Goal: Task Accomplishment & Management: Use online tool/utility

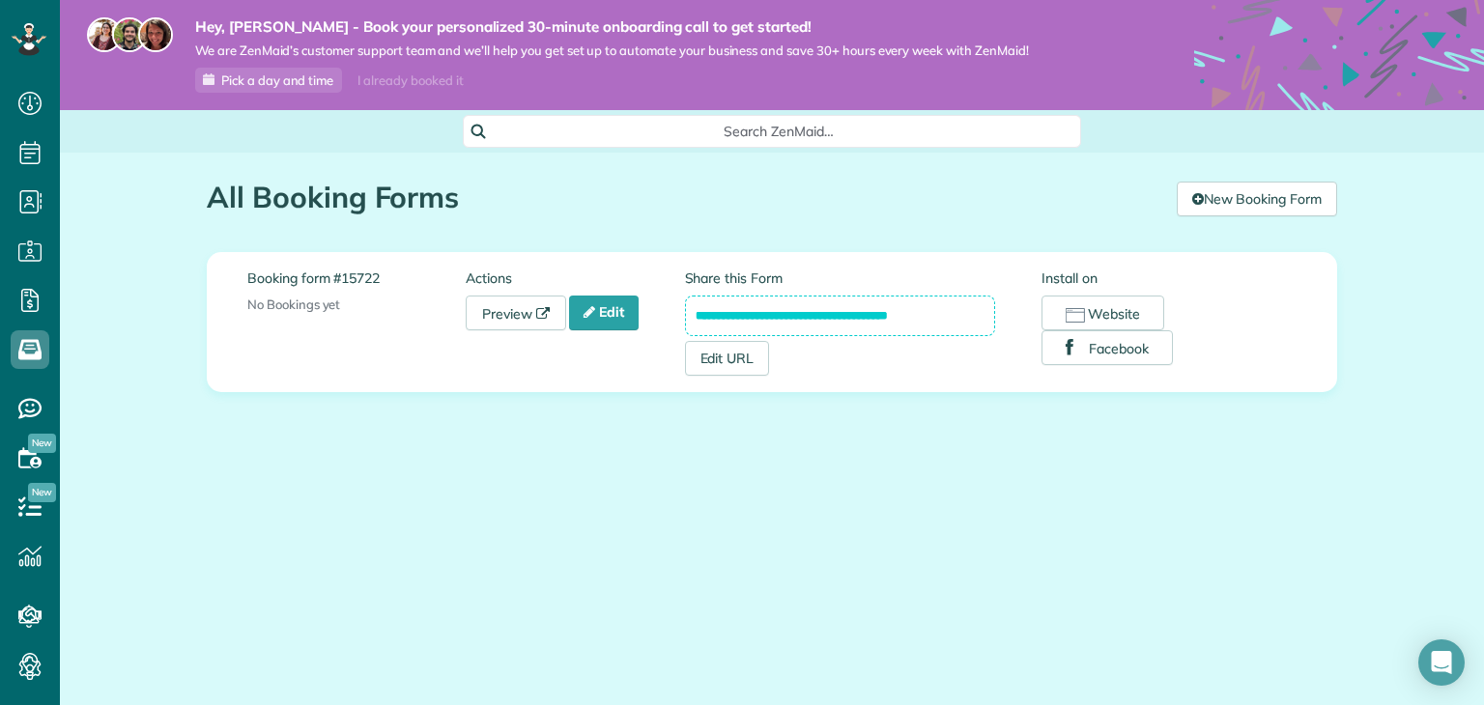
scroll to position [9, 9]
click at [761, 317] on input "**********" at bounding box center [840, 316] width 311 height 41
click at [762, 317] on input "**********" at bounding box center [840, 316] width 311 height 41
click at [734, 368] on link "Edit URL" at bounding box center [727, 358] width 85 height 35
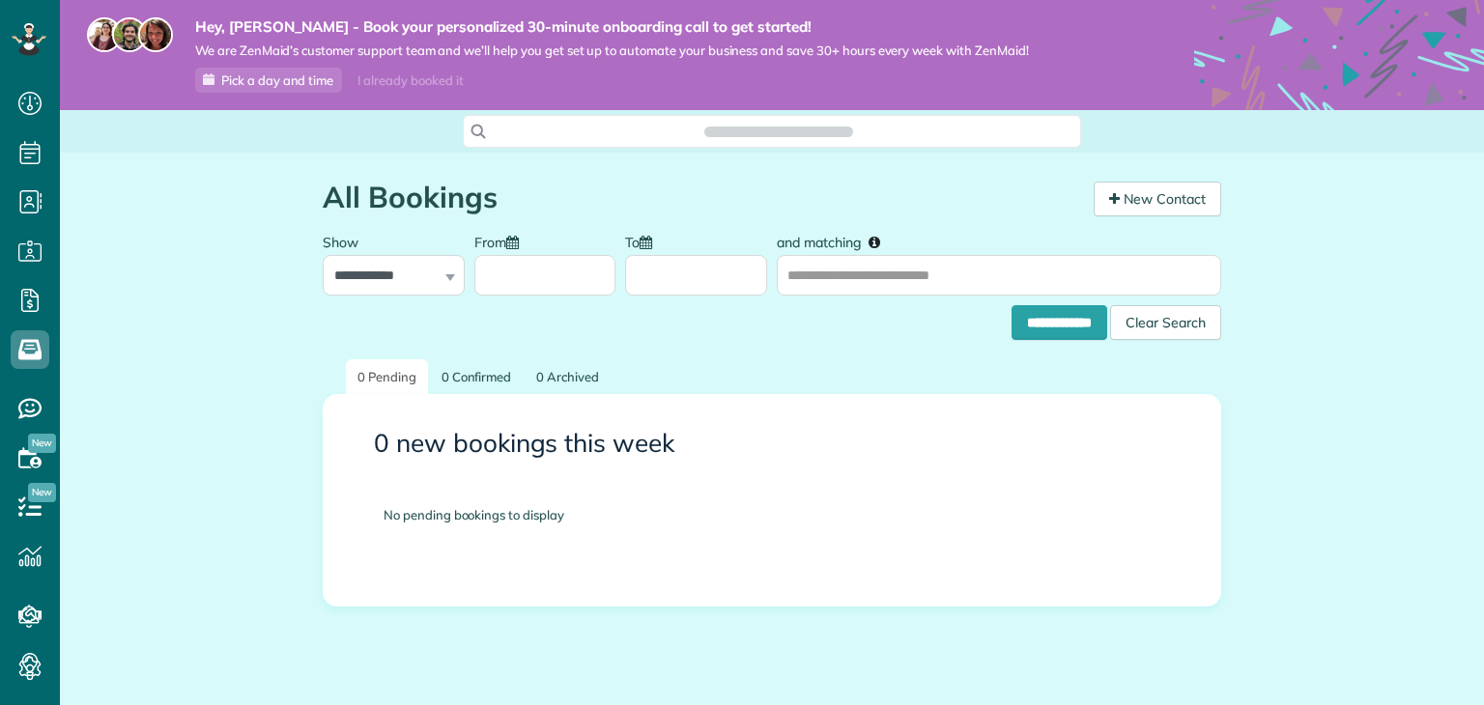
scroll to position [9, 9]
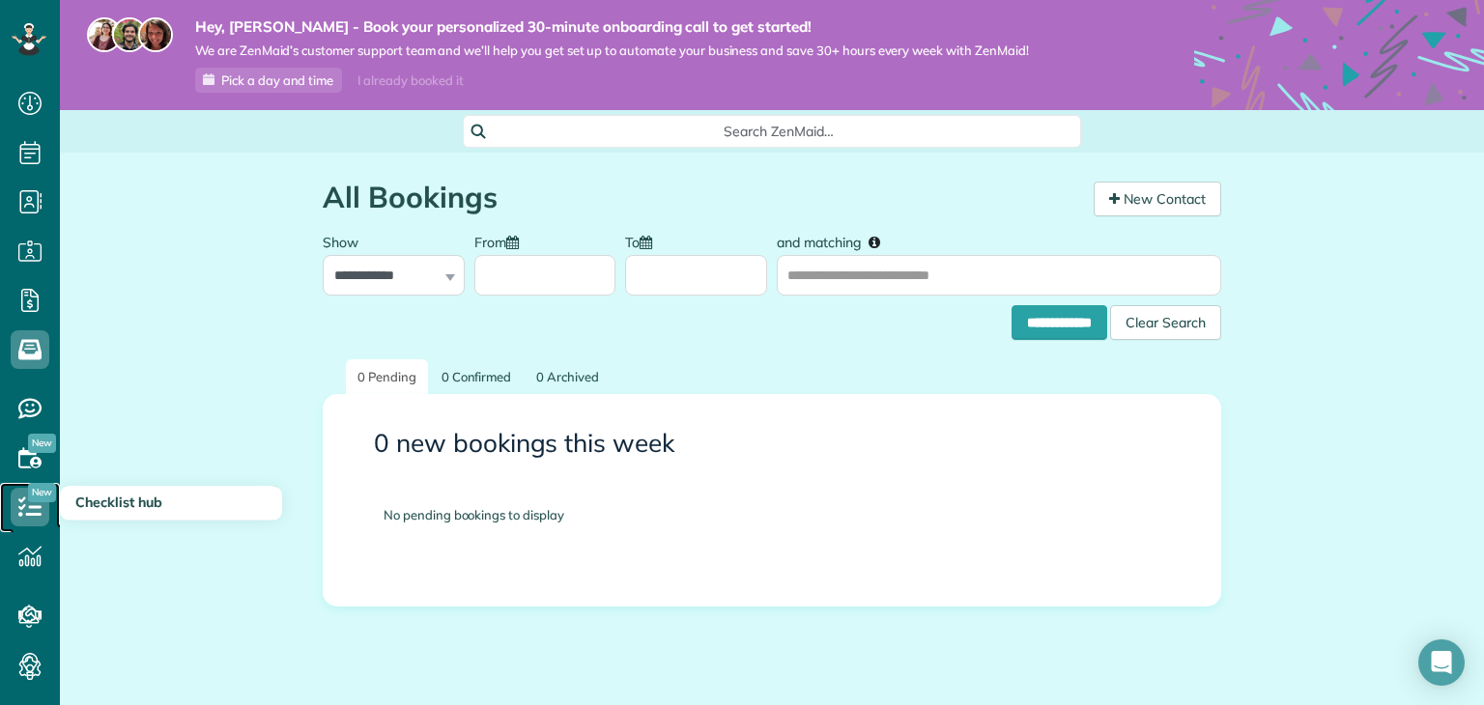
click at [47, 507] on icon at bounding box center [30, 507] width 39 height 39
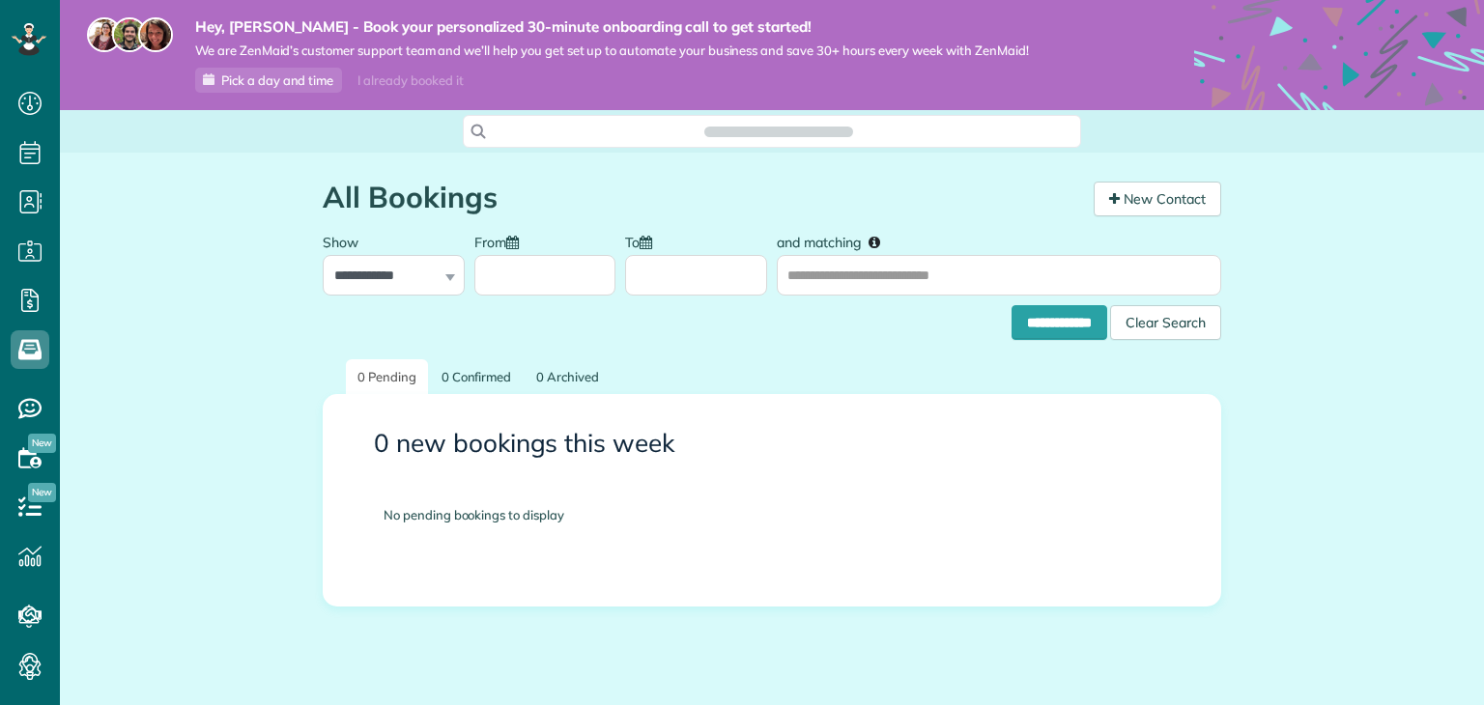
scroll to position [9, 9]
click at [512, 345] on div "**********" at bounding box center [772, 414] width 899 height 383
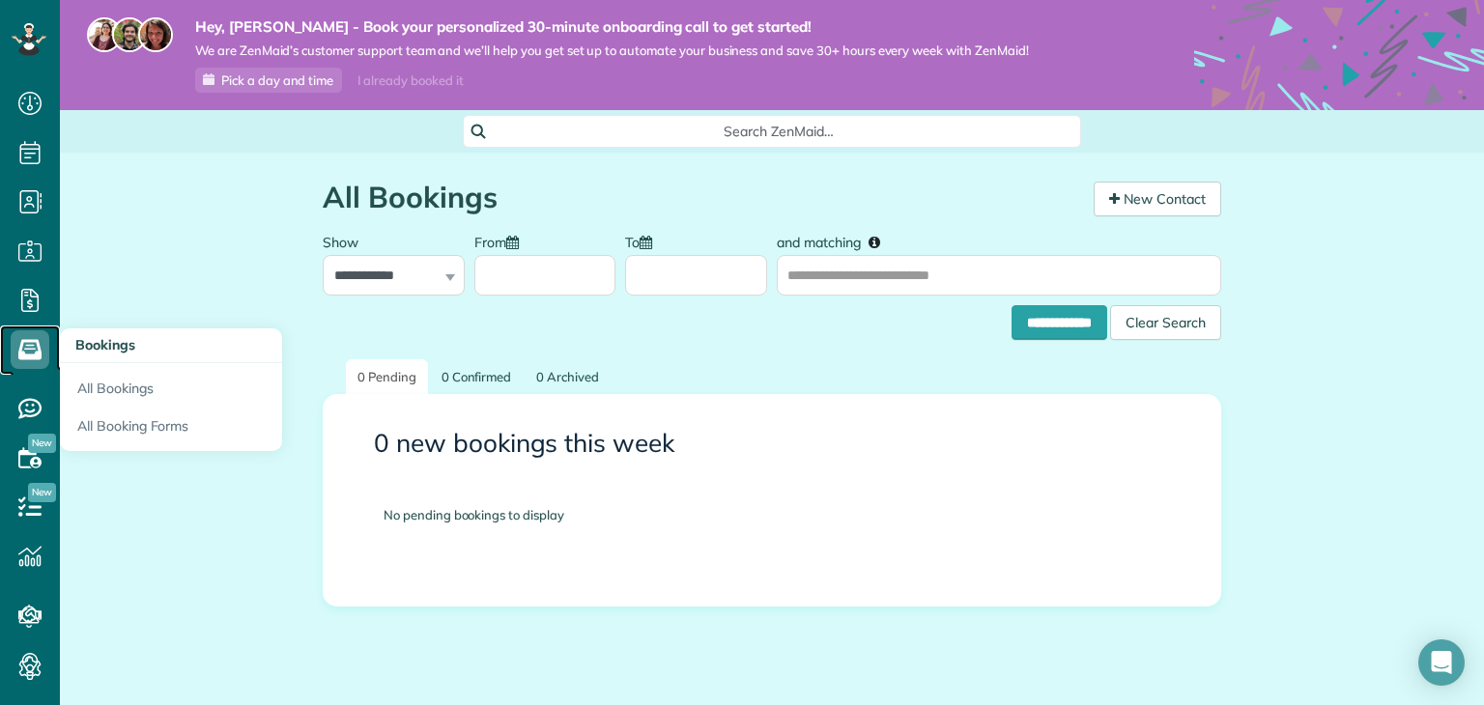
click at [37, 341] on use at bounding box center [29, 350] width 23 height 20
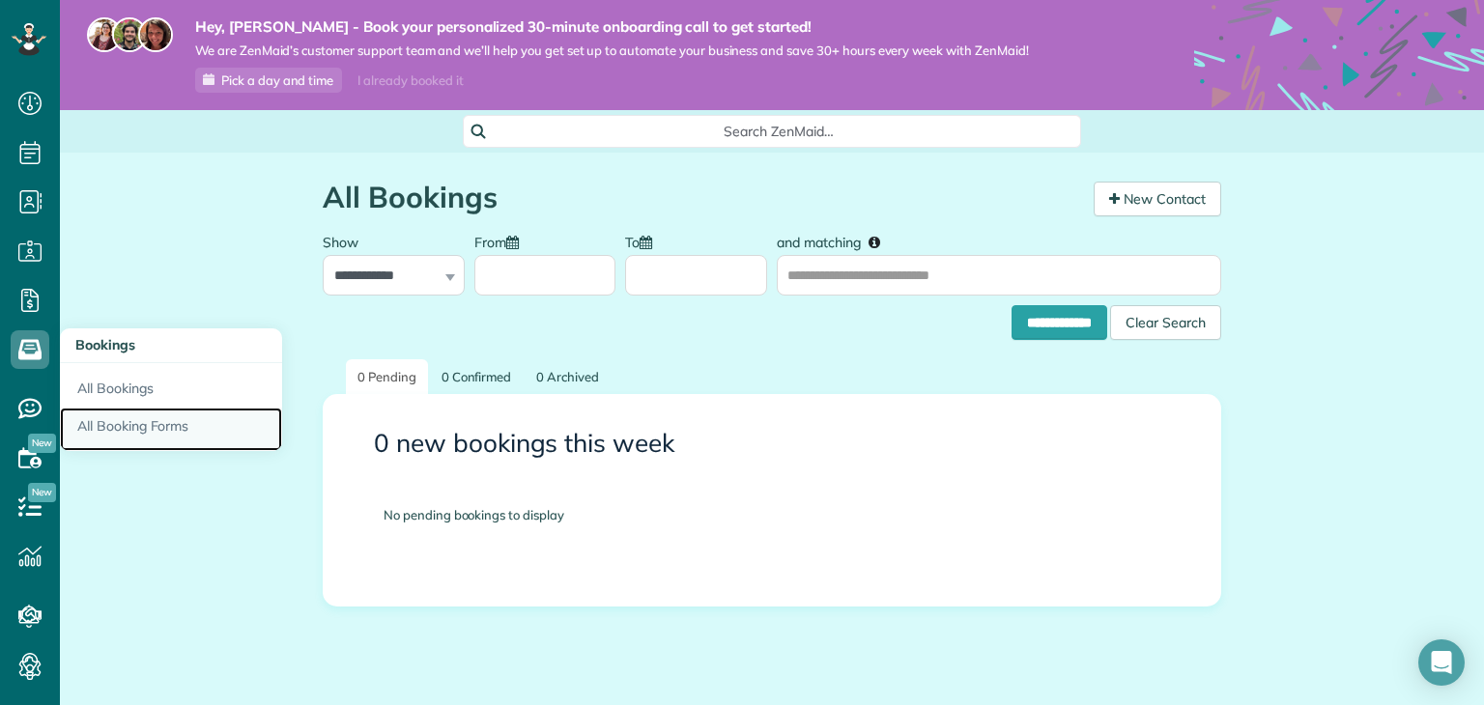
click at [121, 421] on link "All Booking Forms" at bounding box center [171, 430] width 222 height 44
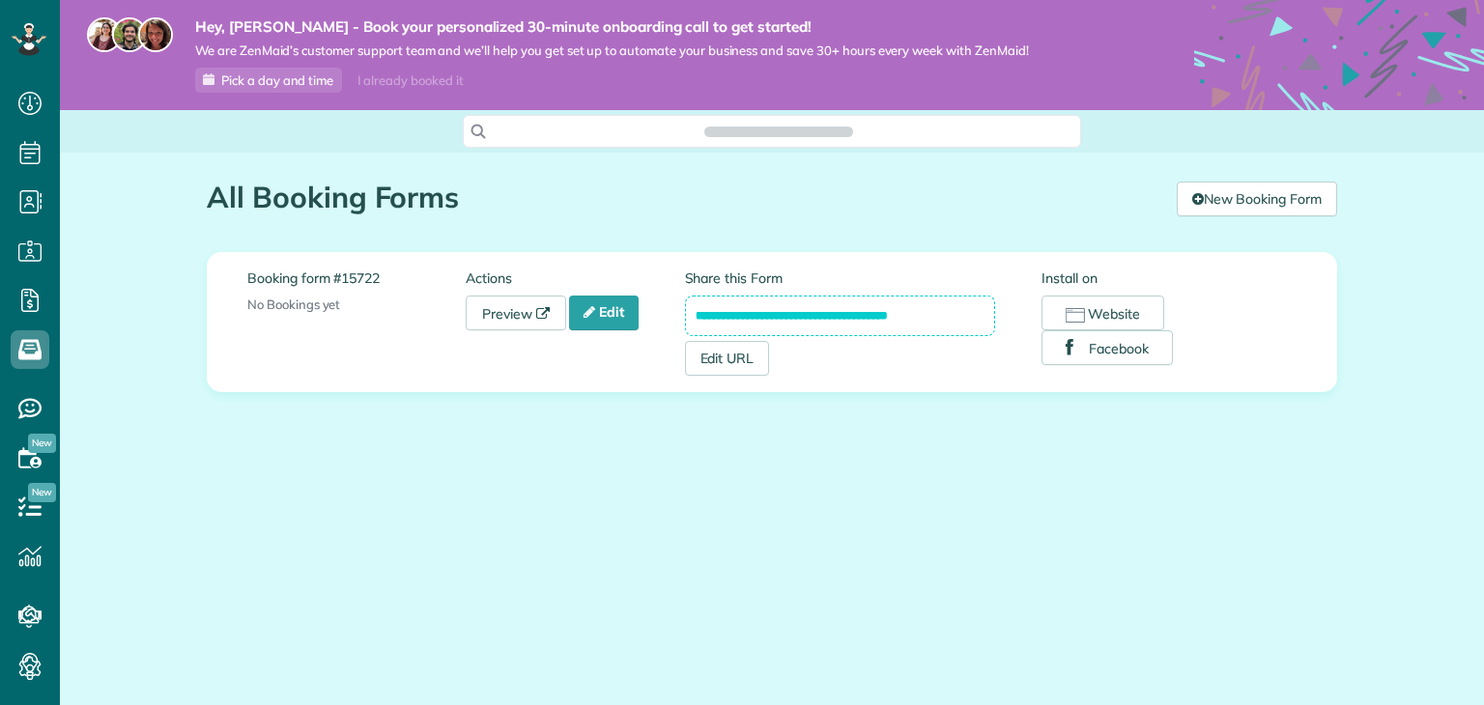
scroll to position [9, 9]
click at [1089, 303] on button "Website" at bounding box center [1103, 313] width 123 height 35
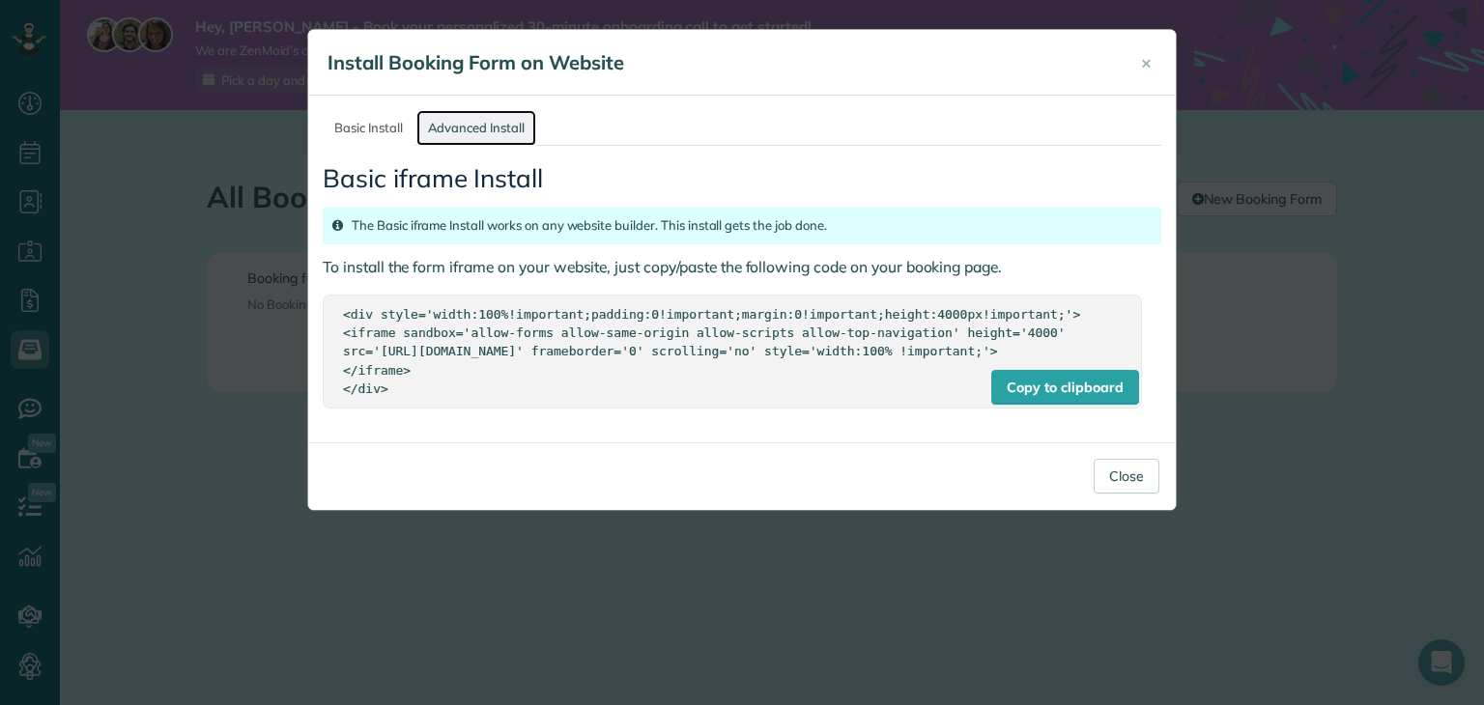
click at [500, 129] on link "Advanced Install" at bounding box center [476, 128] width 120 height 36
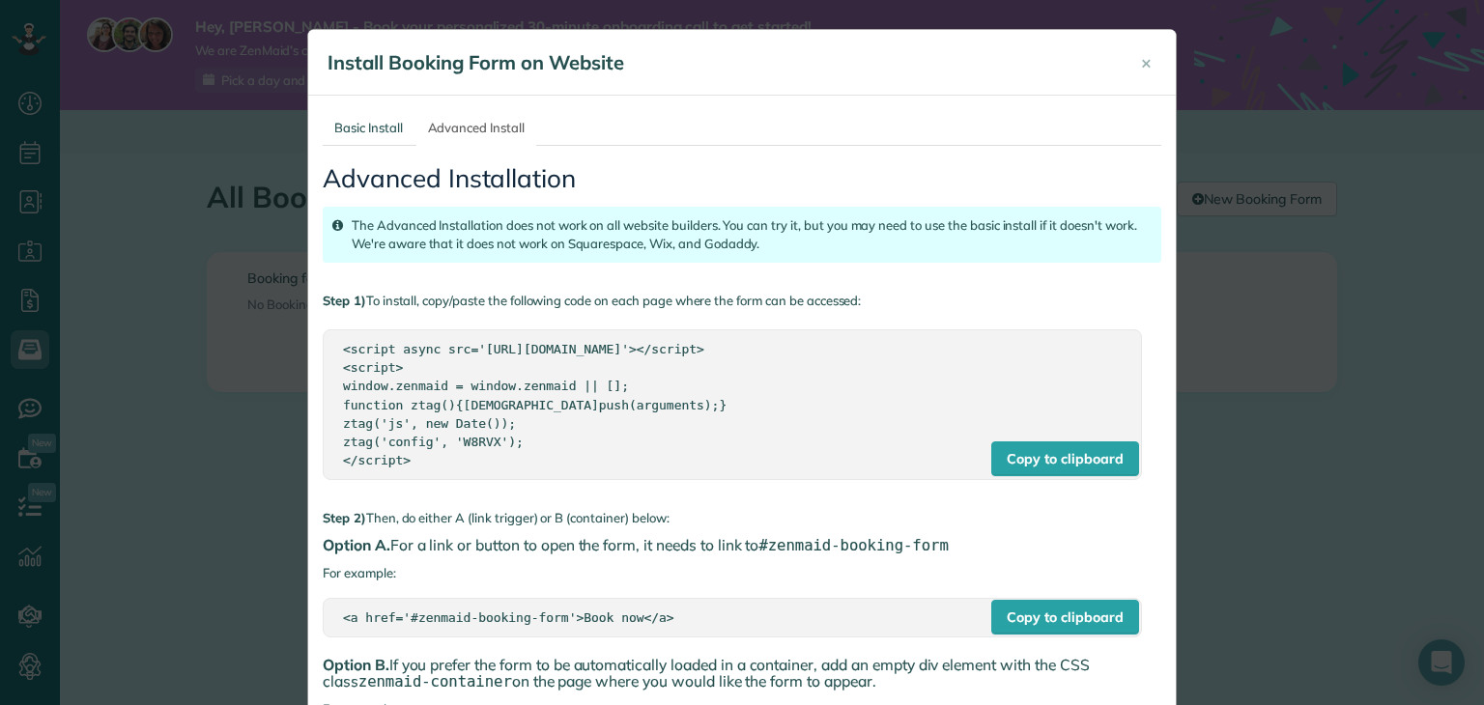
drag, startPoint x: 577, startPoint y: 241, endPoint x: 756, endPoint y: 243, distance: 178.8
click at [756, 243] on div "The Advanced Installation does not work on all website builders. You can try it…" at bounding box center [742, 235] width 839 height 56
click at [526, 229] on div "The Advanced Installation does not work on all website builders. You can try it…" at bounding box center [742, 235] width 839 height 56
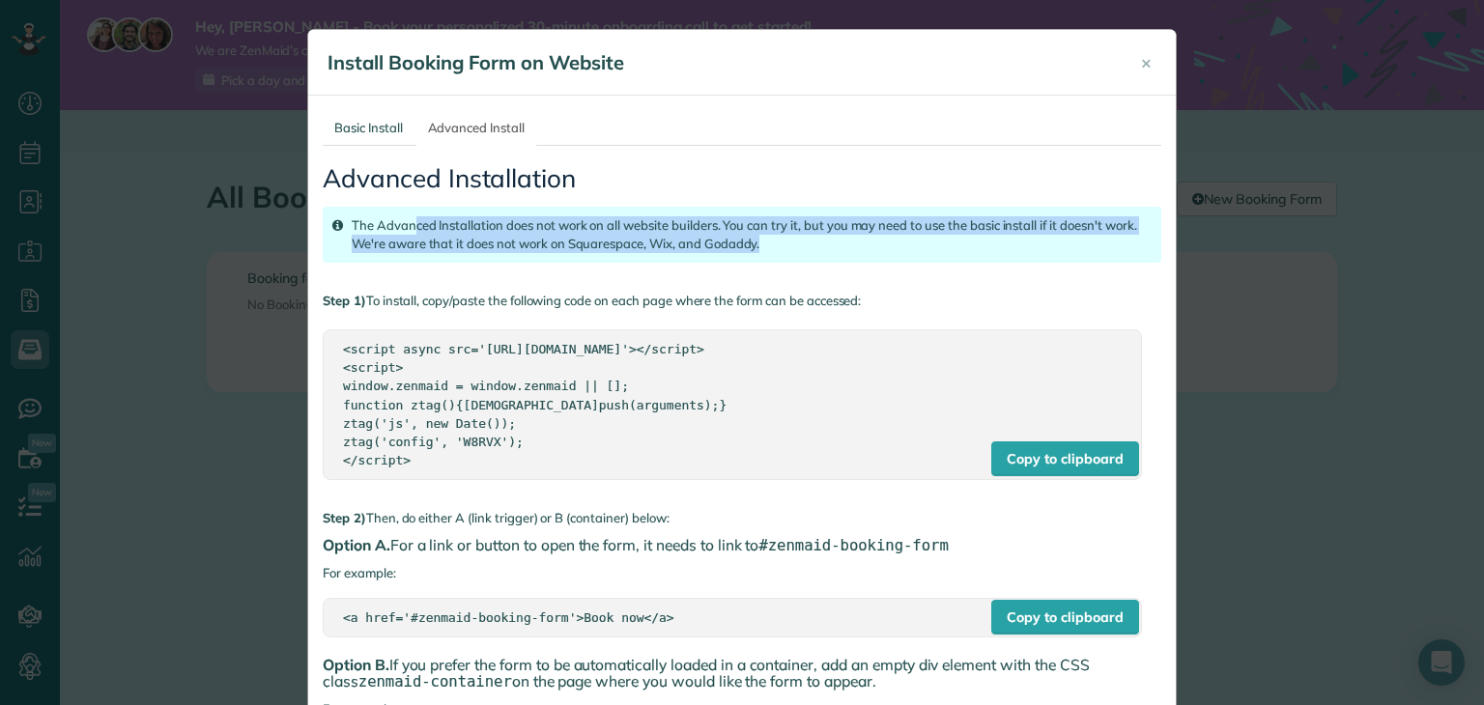
click at [527, 229] on div "The Advanced Installation does not work on all website builders. You can try it…" at bounding box center [742, 235] width 839 height 56
click at [612, 221] on div "The Advanced Installation does not work on all website builders. You can try it…" at bounding box center [742, 235] width 839 height 56
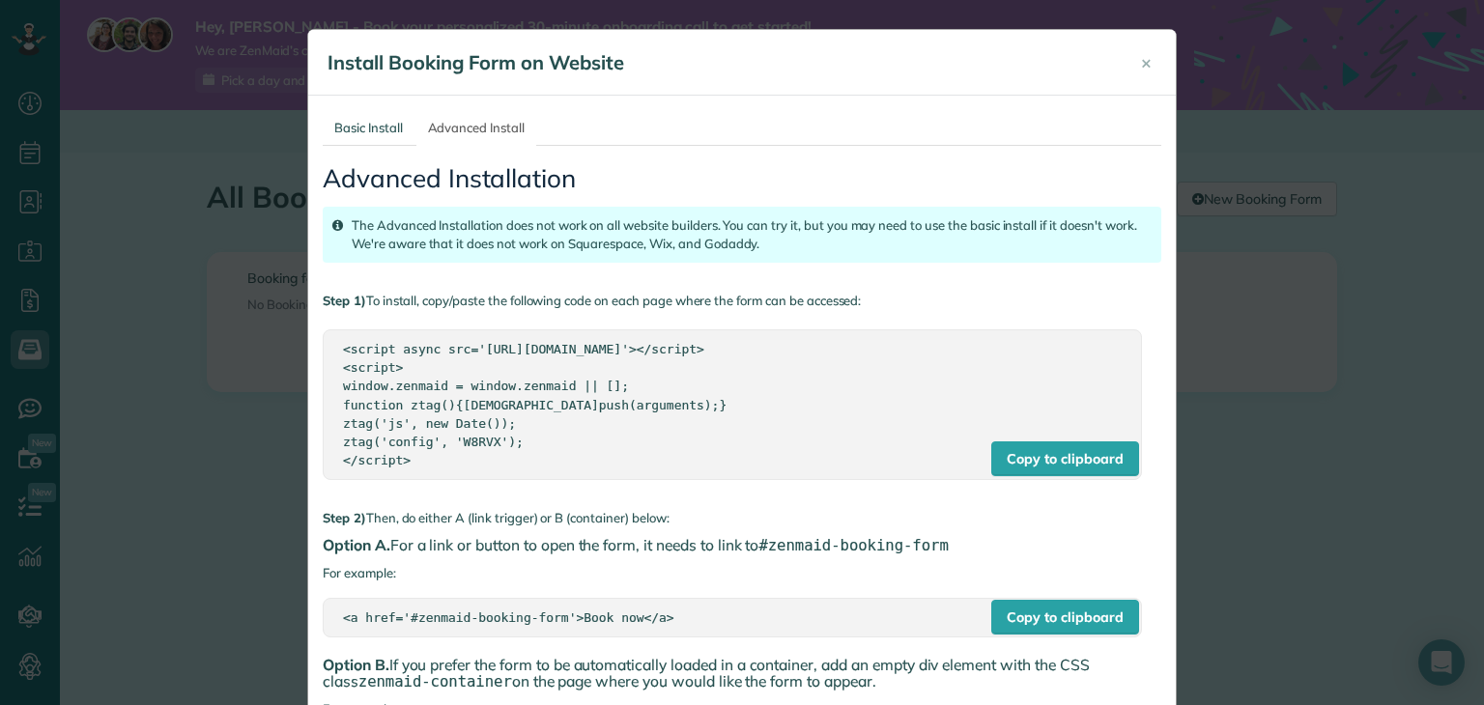
drag, startPoint x: 656, startPoint y: 247, endPoint x: 772, endPoint y: 244, distance: 116.0
click at [772, 244] on div "The Advanced Installation does not work on all website builders. You can try it…" at bounding box center [742, 235] width 839 height 56
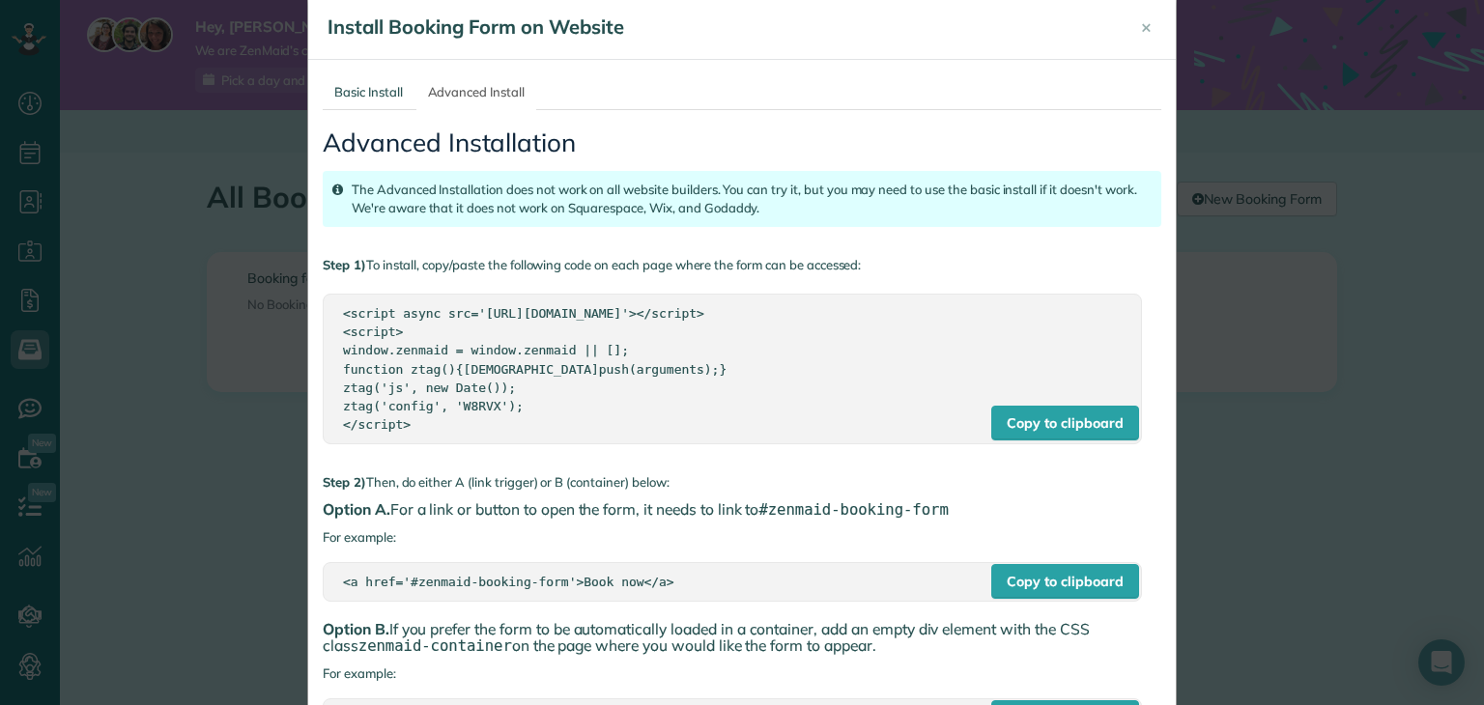
scroll to position [97, 0]
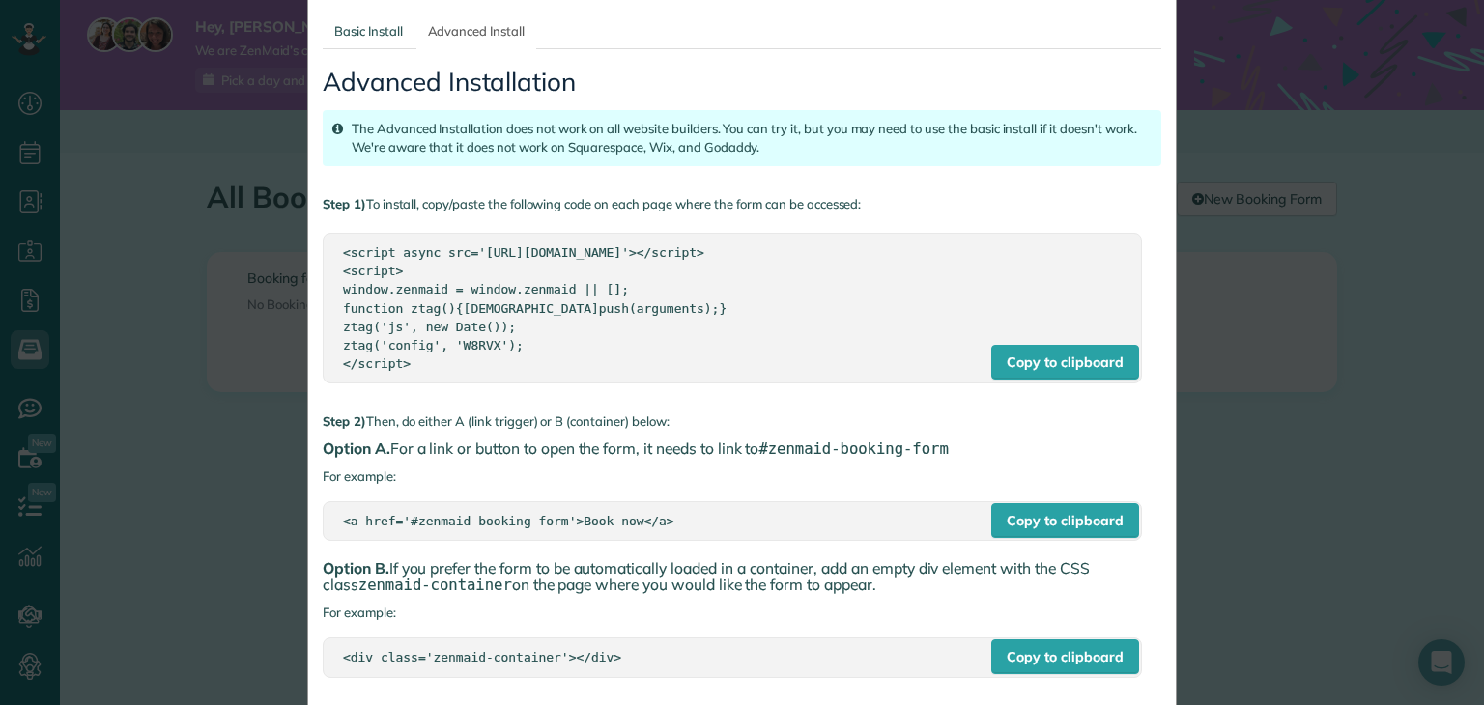
drag, startPoint x: 418, startPoint y: 447, endPoint x: 455, endPoint y: 460, distance: 38.8
click at [455, 460] on div "Advanced Installation The Advanced Installation does not work on all website bu…" at bounding box center [742, 373] width 839 height 648
drag, startPoint x: 375, startPoint y: 419, endPoint x: 657, endPoint y: 415, distance: 282.2
click at [657, 415] on p "Step 2) Then, do either A (link trigger) or B (container) below:" at bounding box center [742, 422] width 839 height 18
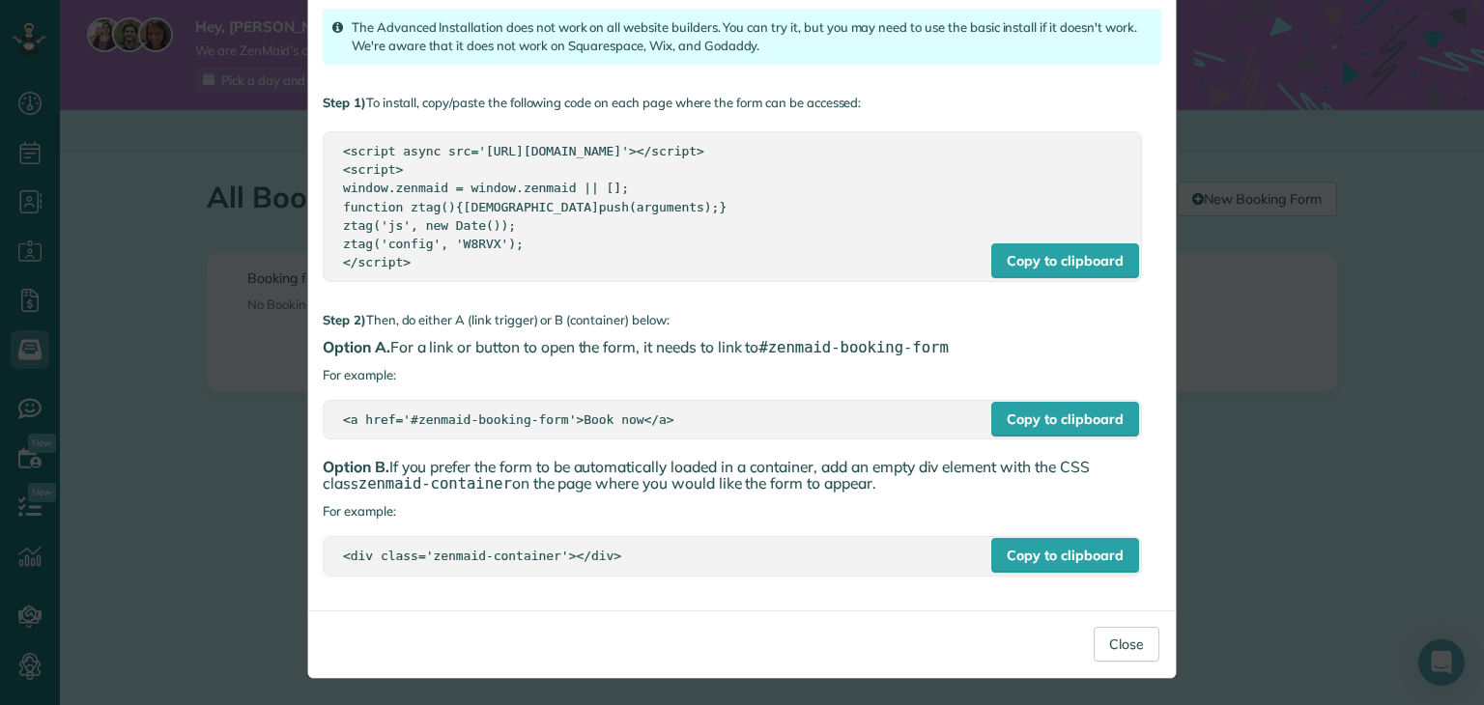
drag, startPoint x: 438, startPoint y: 457, endPoint x: 834, endPoint y: 489, distance: 397.4
click at [834, 489] on h4 "Option B. If you prefer the form to be automatically loaded in a container, add…" at bounding box center [742, 476] width 839 height 34
click at [600, 529] on div "Advanced Installation The Advanced Installation does not work on all website bu…" at bounding box center [742, 272] width 839 height 648
drag, startPoint x: 1119, startPoint y: 636, endPoint x: 1109, endPoint y: 633, distance: 10.1
click at [1119, 637] on button "Close" at bounding box center [1127, 644] width 66 height 35
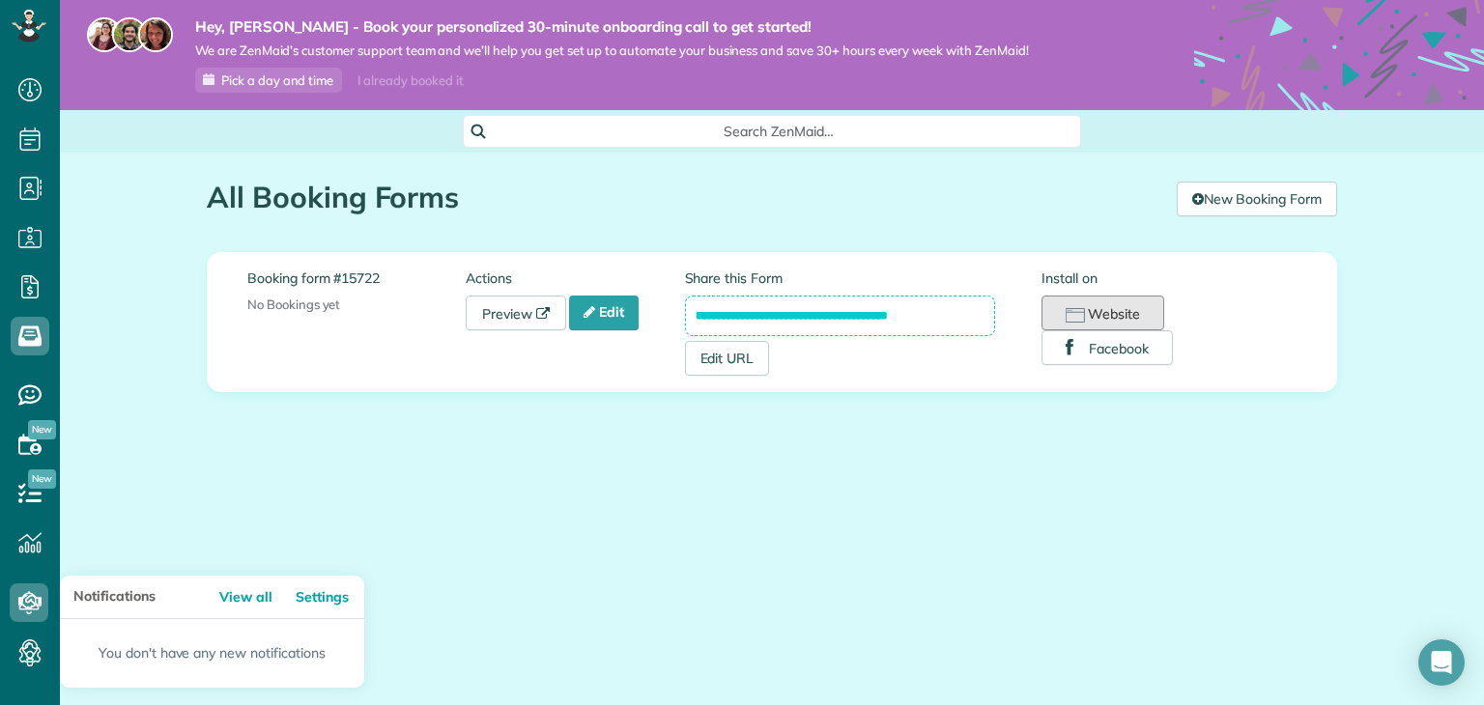
scroll to position [0, 0]
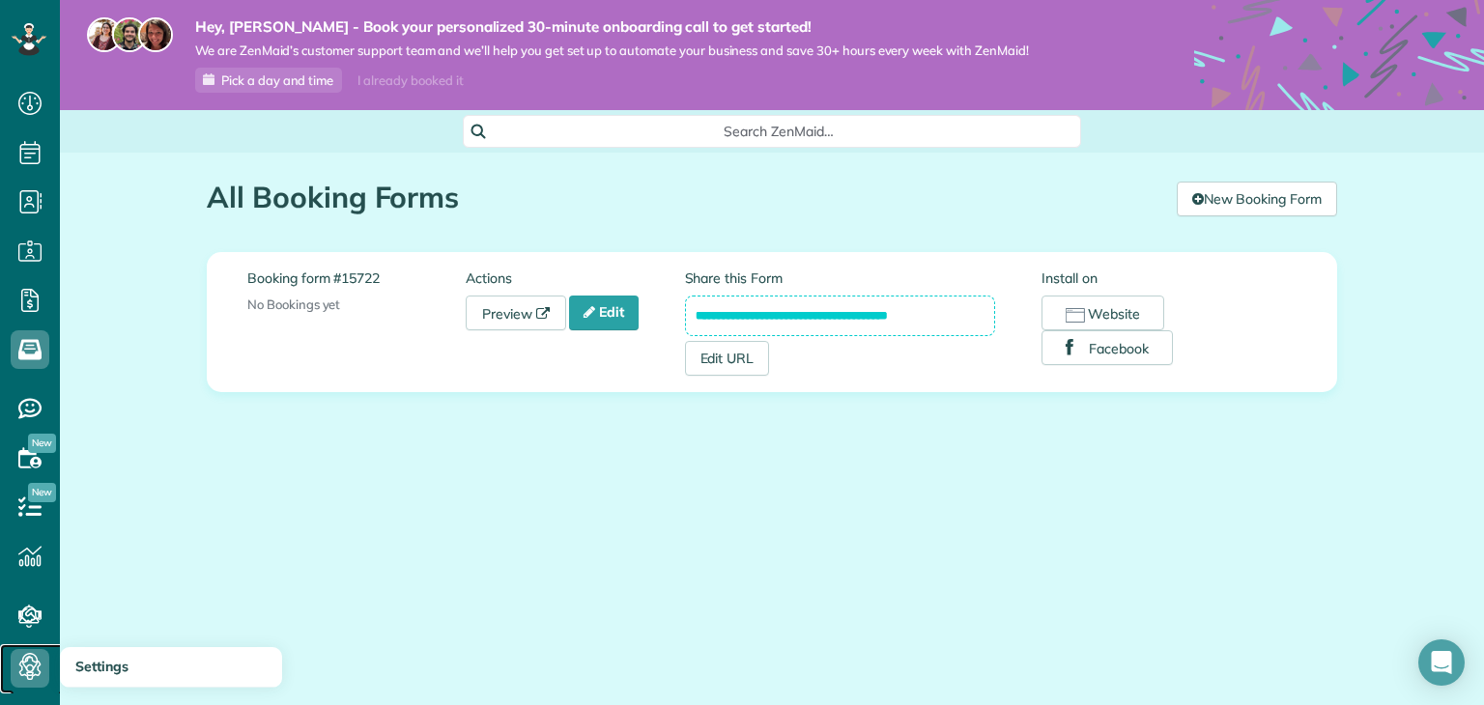
click at [38, 675] on use at bounding box center [30, 668] width 22 height 23
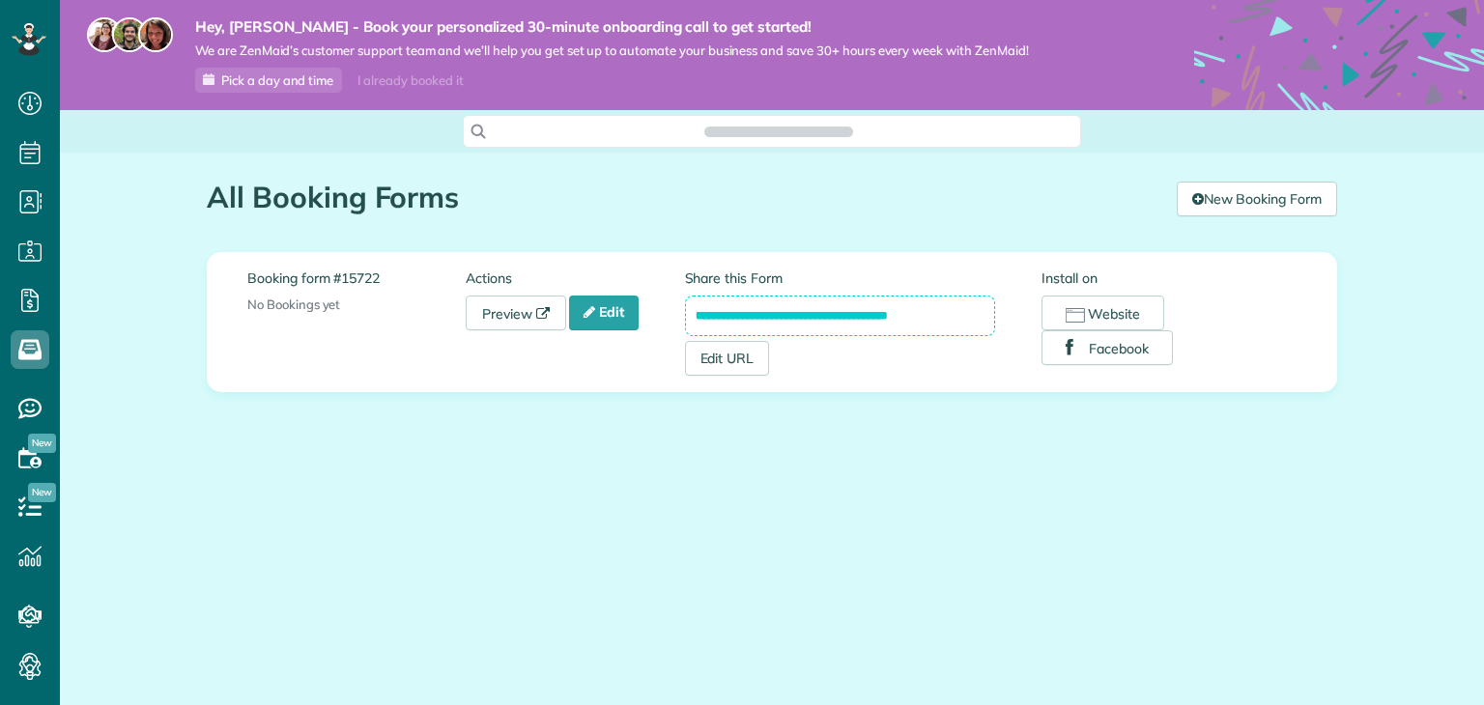
scroll to position [9, 9]
click at [1094, 316] on button "Website" at bounding box center [1103, 313] width 123 height 35
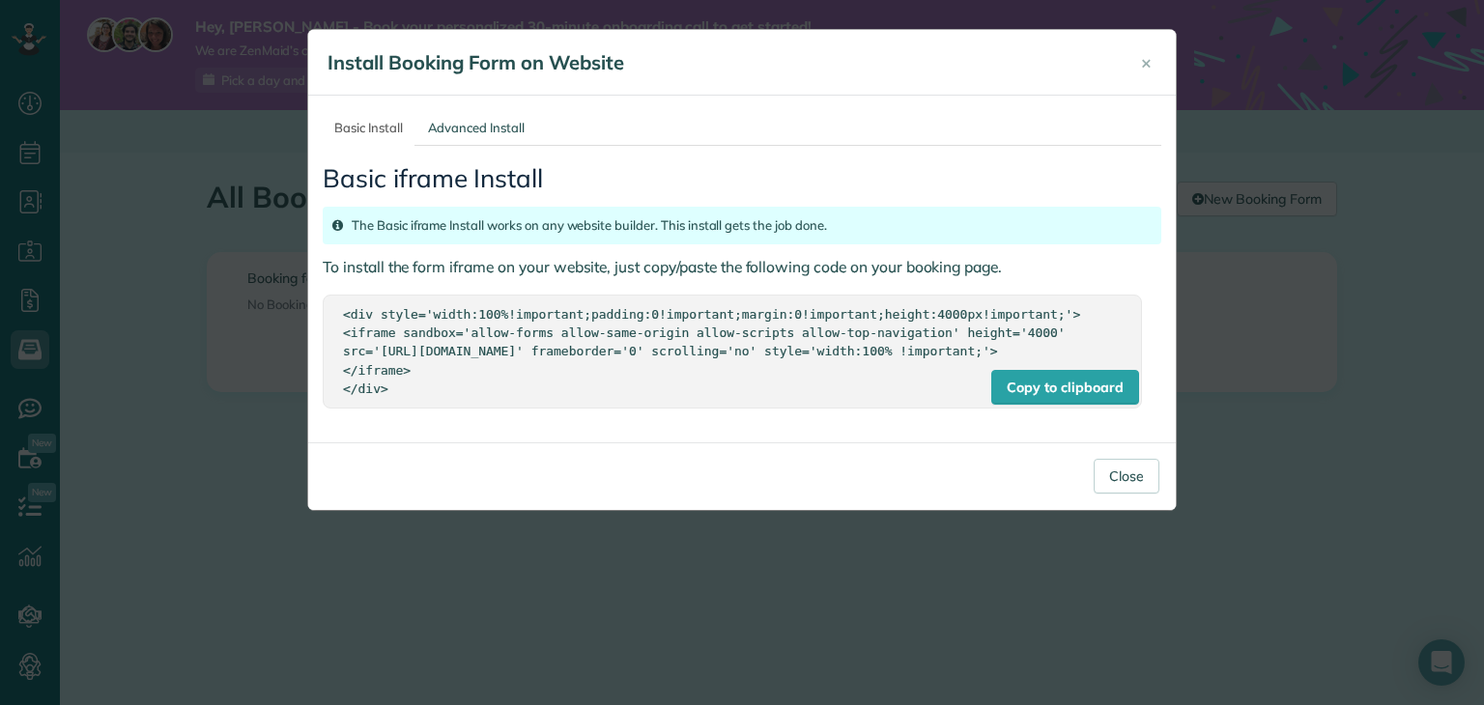
click at [515, 272] on h4 "To install the form iframe on your website, just copy/paste the following code …" at bounding box center [742, 267] width 839 height 16
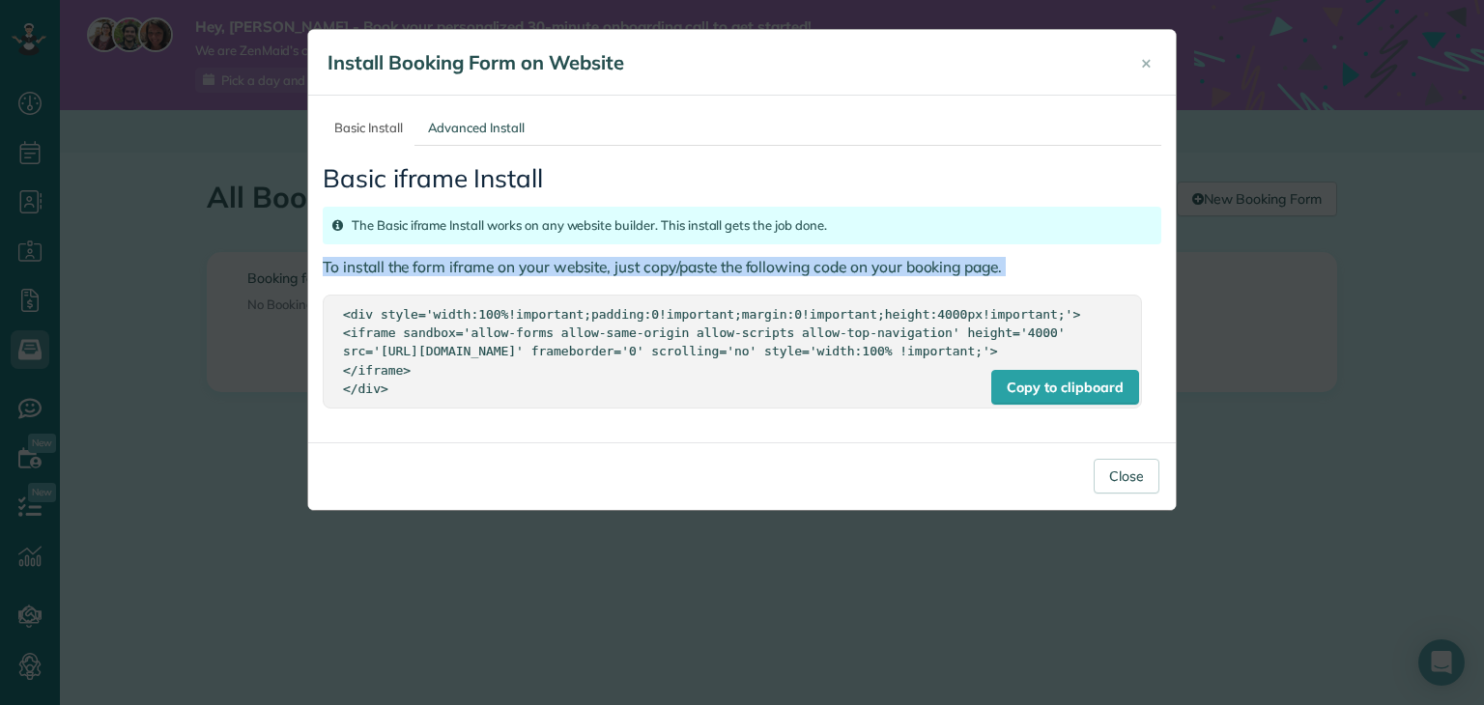
click at [515, 272] on h4 "To install the form iframe on your website, just copy/paste the following code …" at bounding box center [742, 267] width 839 height 16
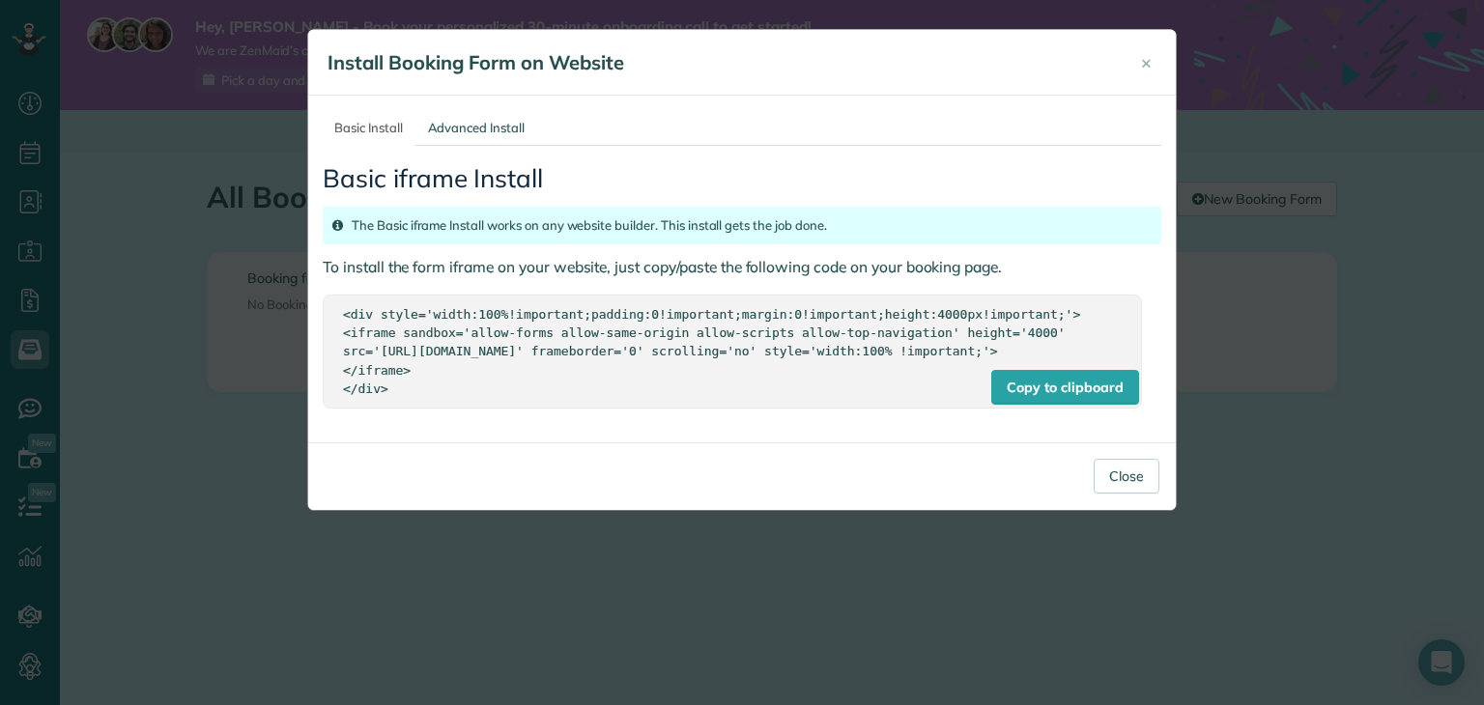
click at [506, 223] on div "The Basic iframe Install works on any website builder. This install gets the jo…" at bounding box center [742, 226] width 839 height 38
click at [487, 125] on link "Advanced Install" at bounding box center [476, 128] width 120 height 36
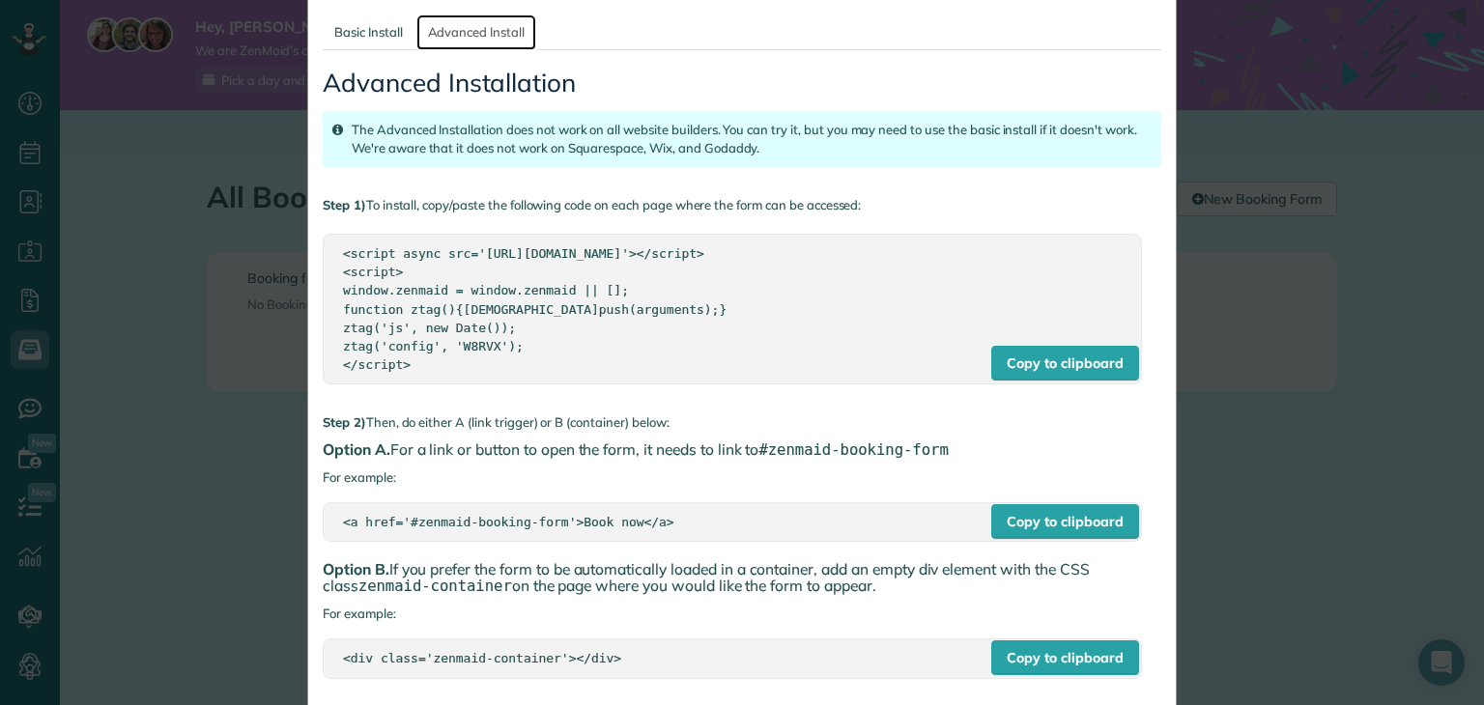
scroll to position [193, 0]
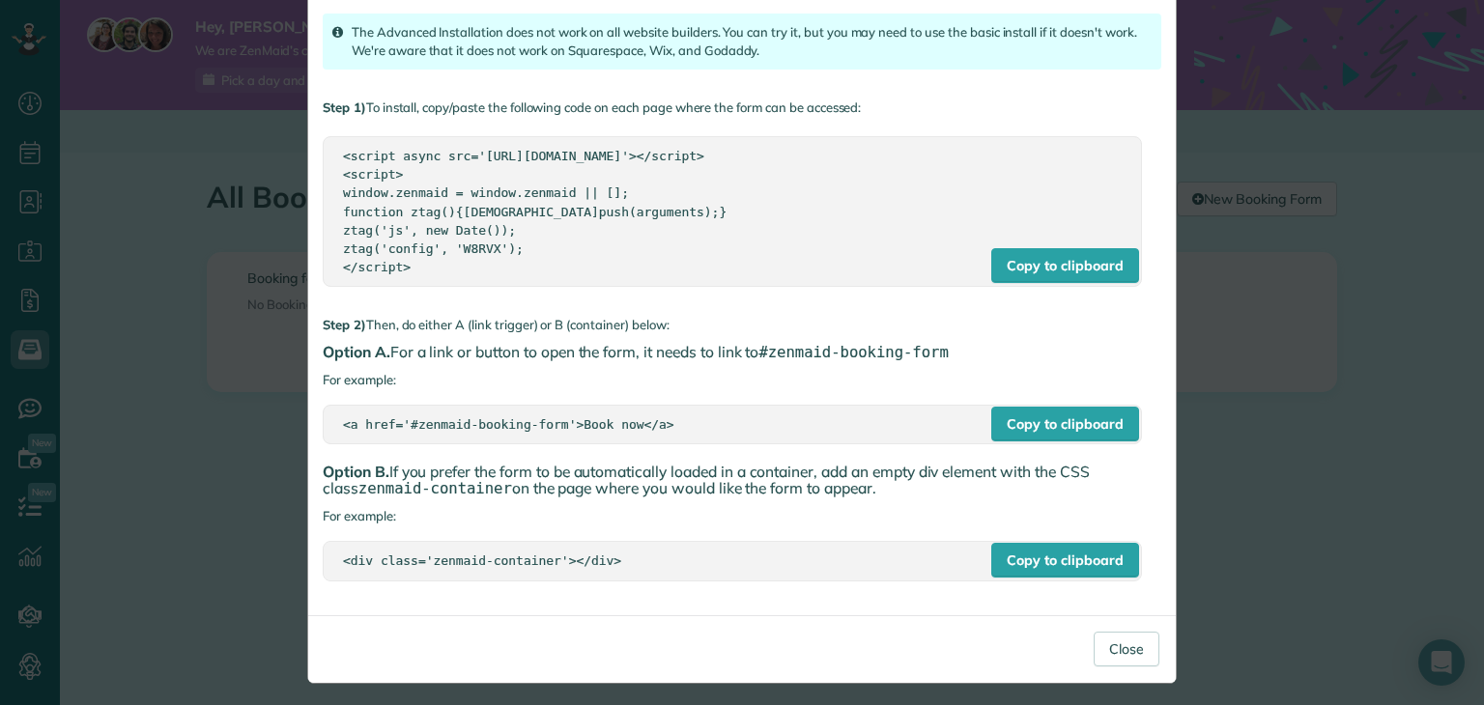
click at [468, 355] on h4 "Option A. For a link or button to open the form, it needs to link to #zenmaid-b…" at bounding box center [742, 352] width 839 height 17
click at [468, 356] on h4 "Option A. For a link or button to open the form, it needs to link to #zenmaid-b…" at bounding box center [742, 352] width 839 height 17
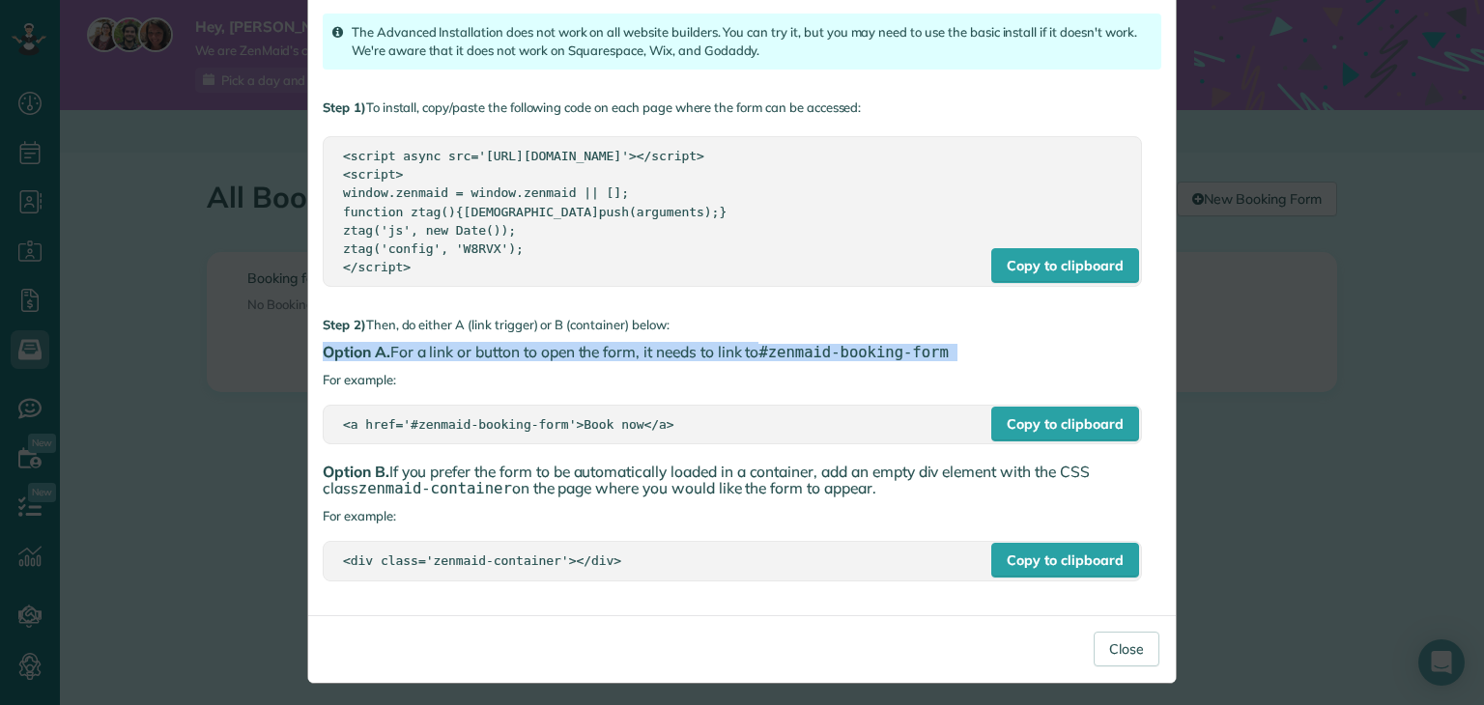
click at [468, 356] on h4 "Option A. For a link or button to open the form, it needs to link to #zenmaid-b…" at bounding box center [742, 352] width 839 height 17
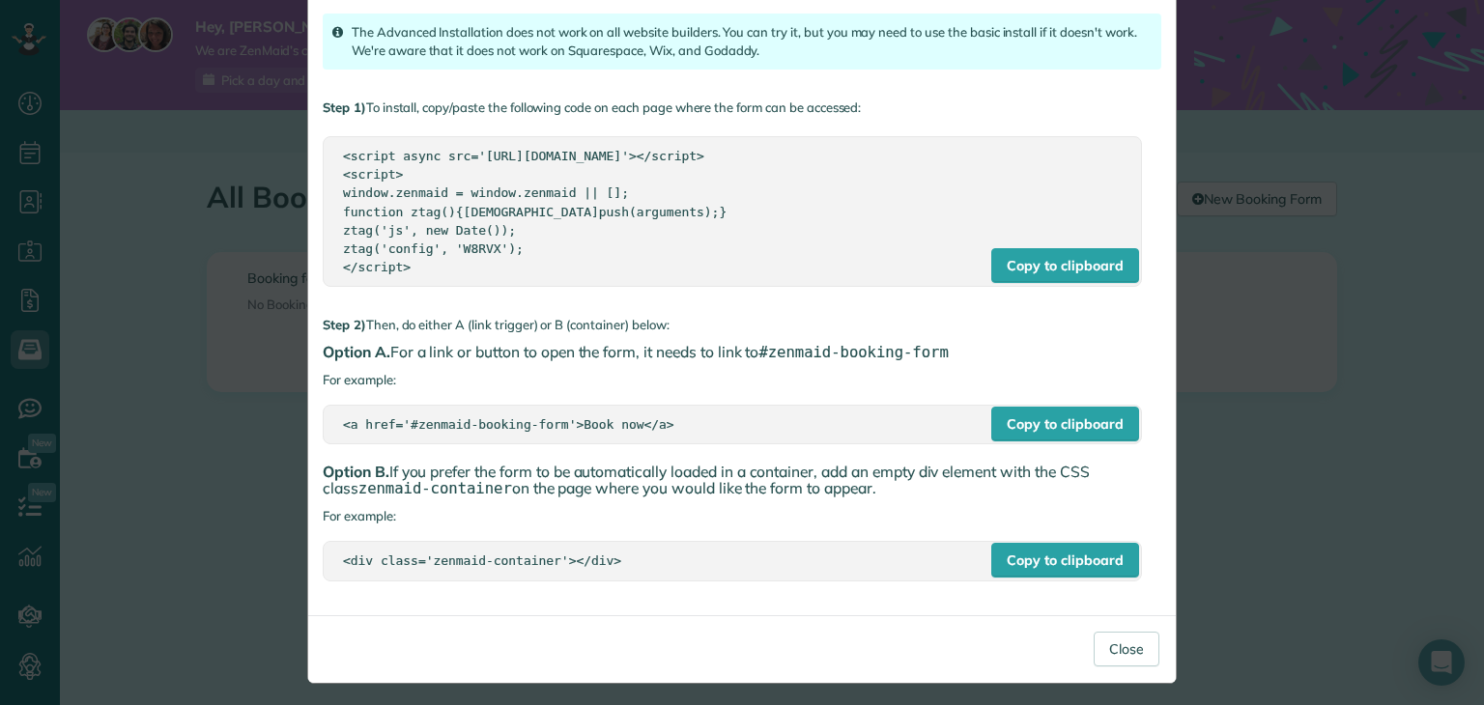
click at [520, 384] on div "Advanced Installation The Advanced Installation does not work on all website bu…" at bounding box center [742, 277] width 839 height 648
click at [466, 422] on div "<a href='#zenmaid-booking-form'>Book now</a>" at bounding box center [732, 424] width 779 height 18
copy div "<a href='#zenmaid-booking-form'>Book now</a>"
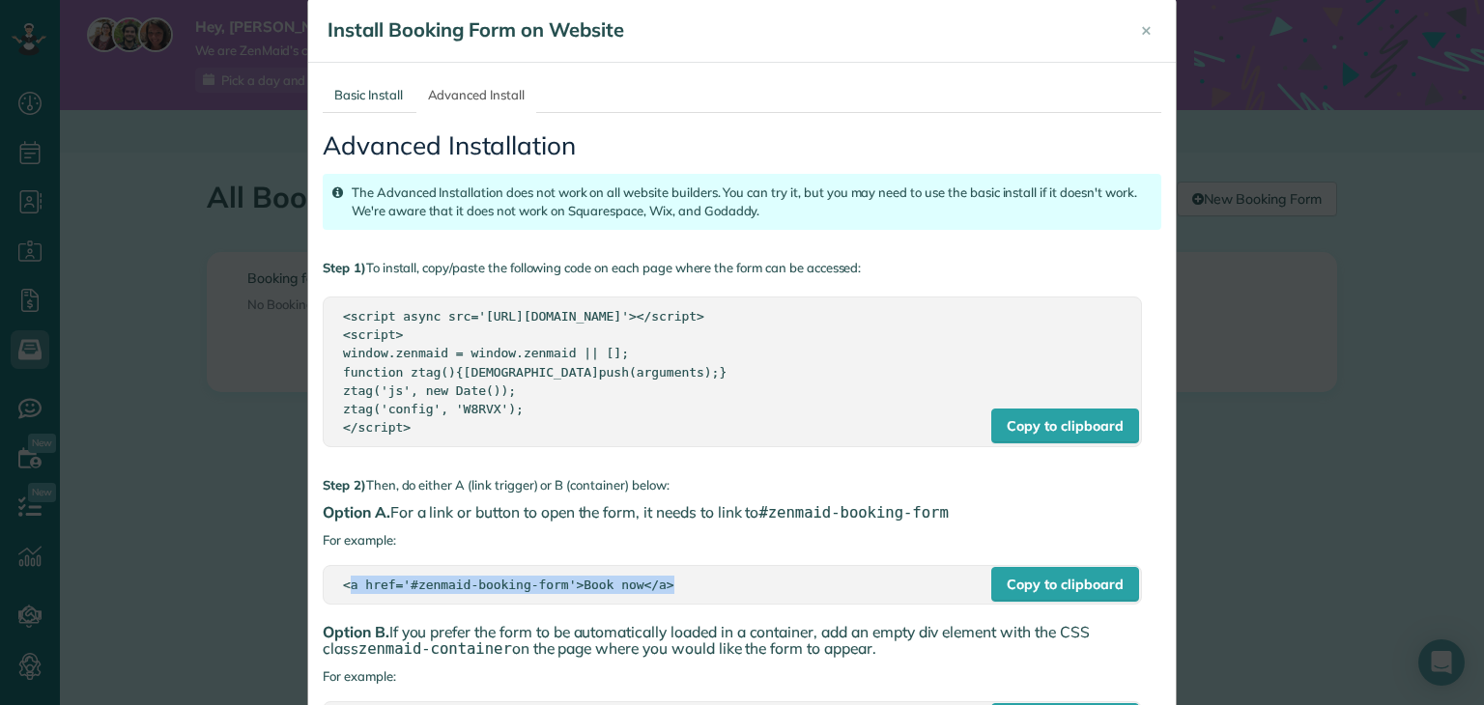
scroll to position [0, 0]
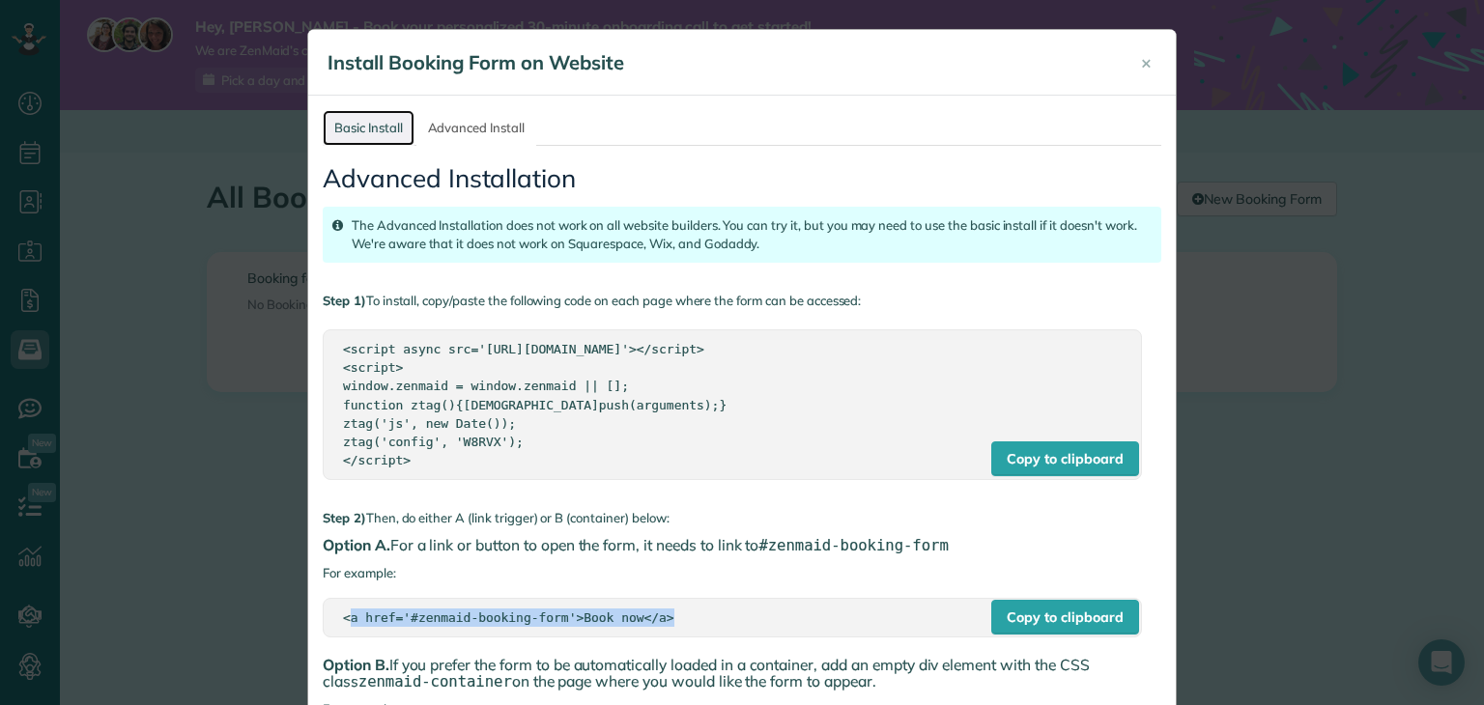
click at [396, 129] on link "Basic Install" at bounding box center [369, 128] width 92 height 36
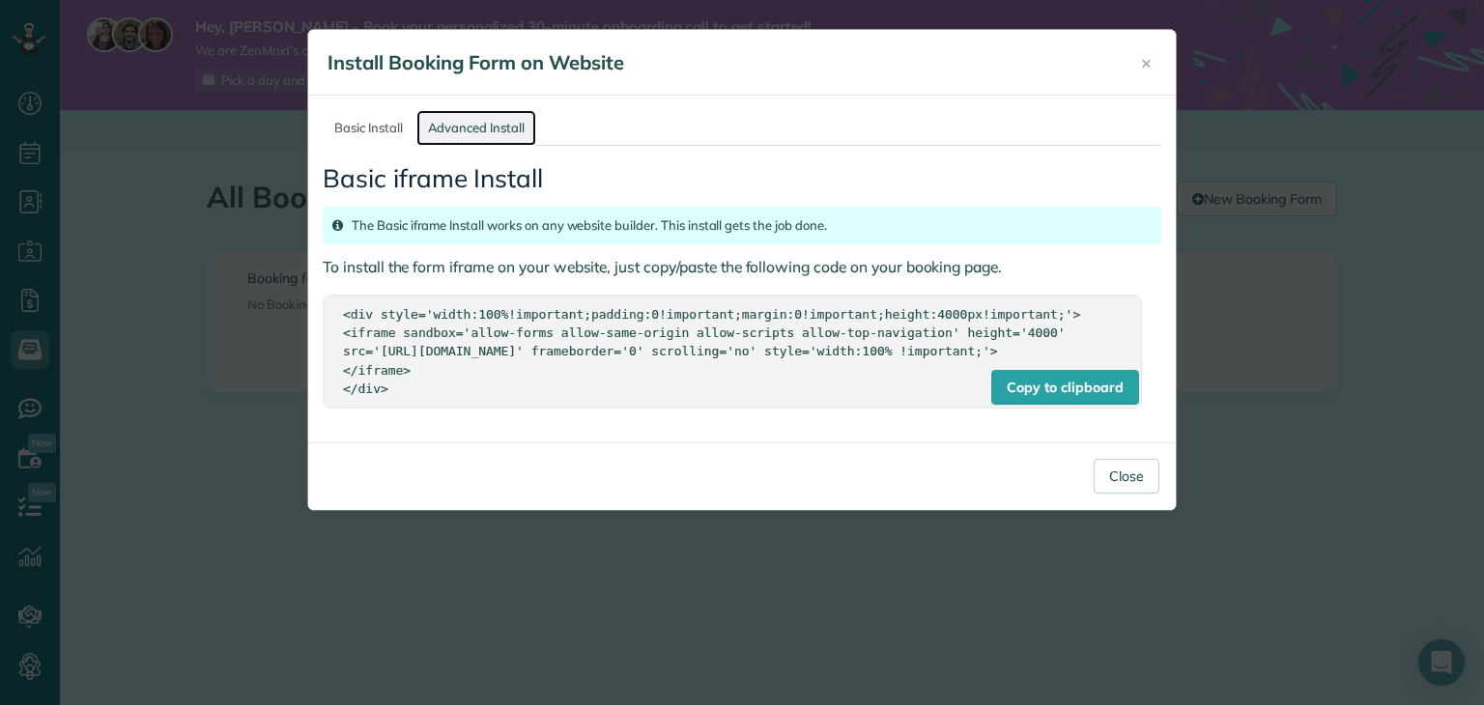
click at [486, 132] on link "Advanced Install" at bounding box center [476, 128] width 120 height 36
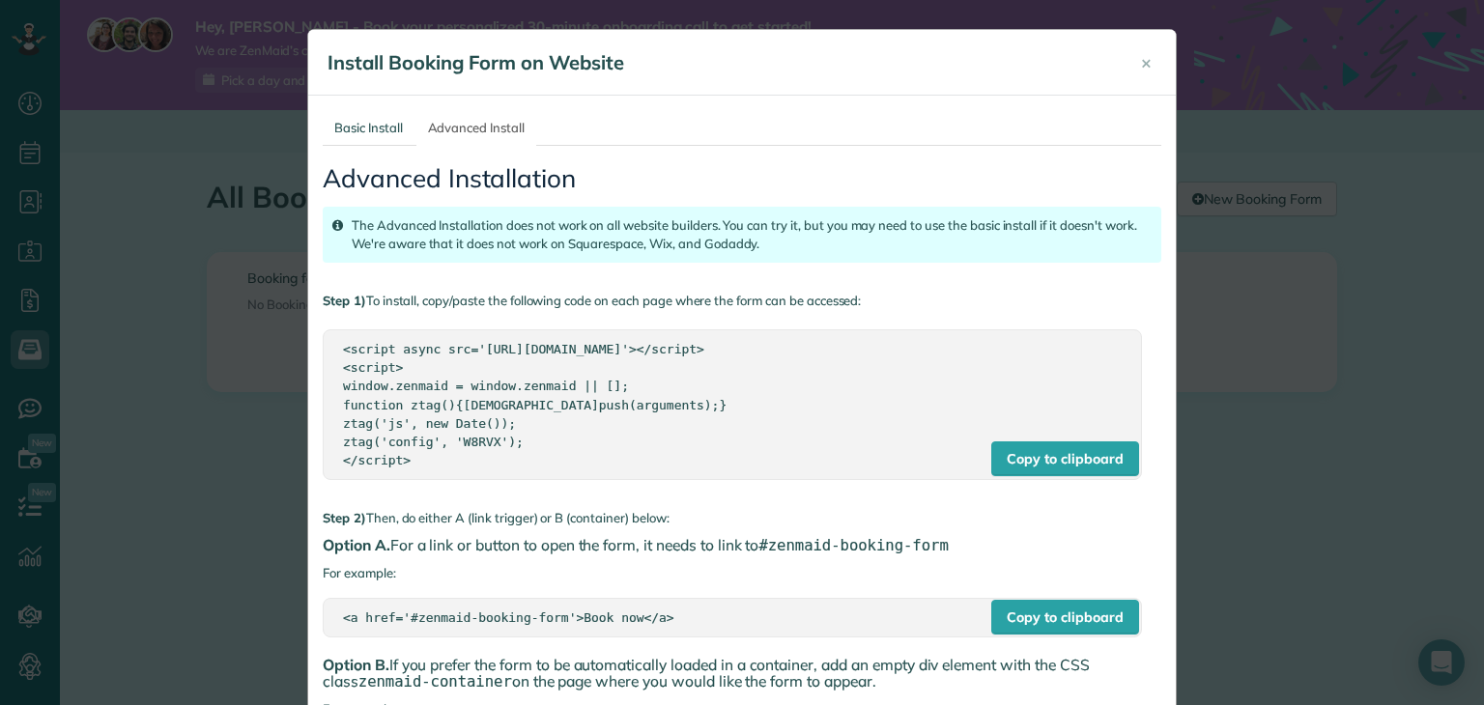
click at [367, 349] on div "<script async src='[URL][DOMAIN_NAME]'></script> <script> window.zenmaid = wind…" at bounding box center [732, 404] width 779 height 129
click at [366, 349] on div "<script async src='[URL][DOMAIN_NAME]'></script> <script> window.zenmaid = wind…" at bounding box center [732, 404] width 779 height 129
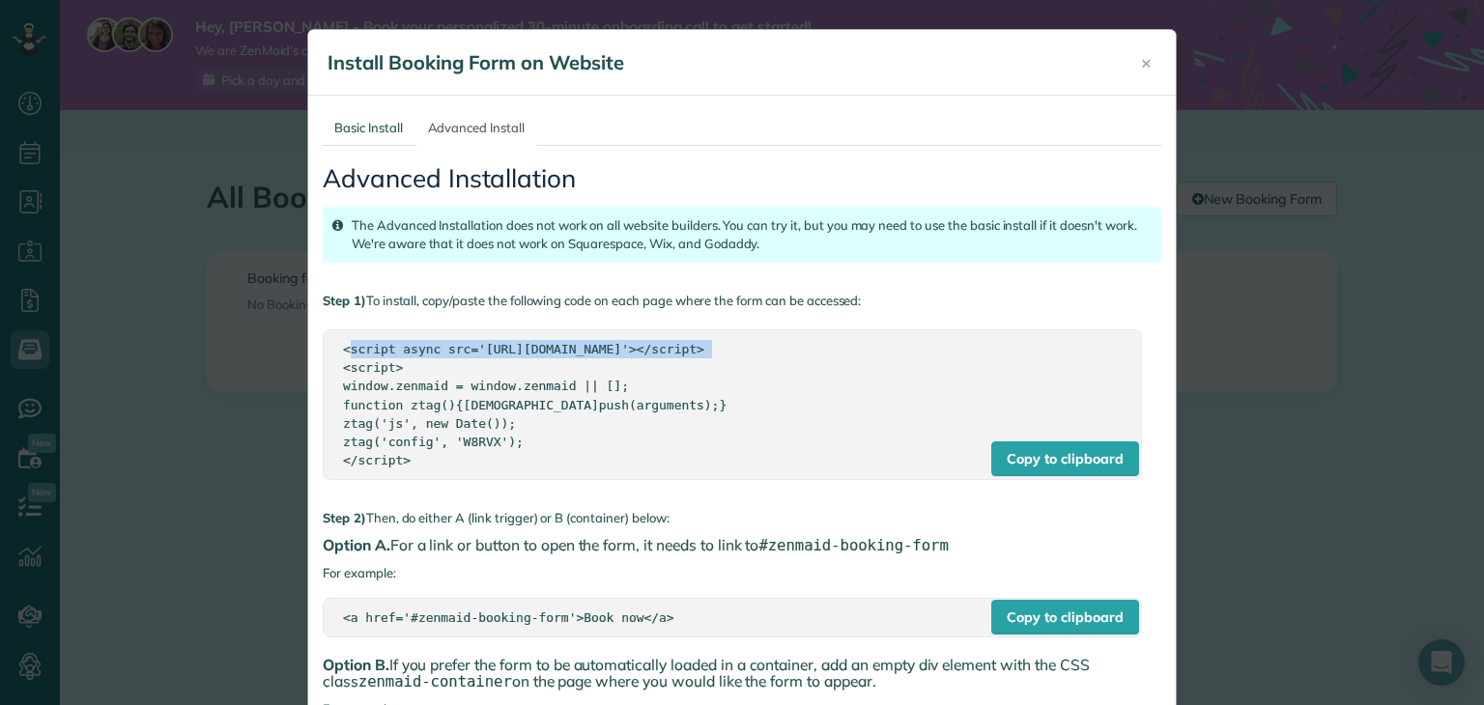
click at [355, 350] on div "<script async src='[URL][DOMAIN_NAME]'></script> <script> window.zenmaid = wind…" at bounding box center [732, 404] width 779 height 129
drag, startPoint x: 335, startPoint y: 345, endPoint x: 403, endPoint y: 459, distance: 132.6
click at [403, 459] on div "<script async src='[URL][DOMAIN_NAME]'></script> <script> window.zenmaid = wind…" at bounding box center [732, 404] width 779 height 129
copy div "<script async src='[URL][DOMAIN_NAME]'></script> <script> window.zenmaid = wind…"
click at [819, 163] on div "Advanced Installation The Advanced Installation does not work on all website bu…" at bounding box center [742, 470] width 839 height 648
